Goal: Information Seeking & Learning: Compare options

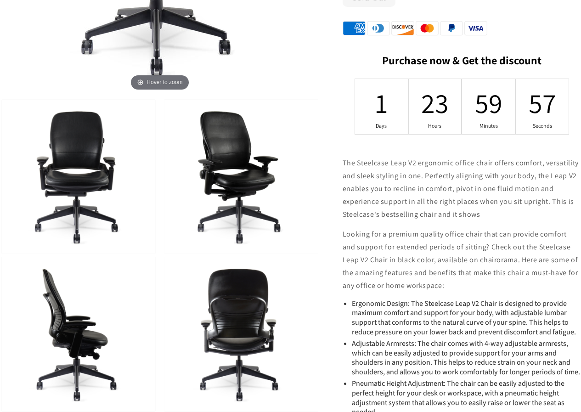
scroll to position [321, 0]
